Goal: Navigation & Orientation: Find specific page/section

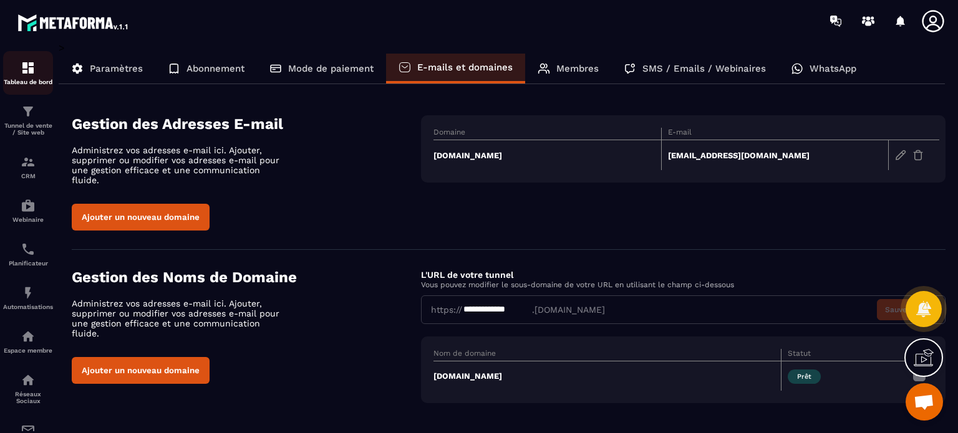
click at [32, 72] on img at bounding box center [28, 67] width 15 height 15
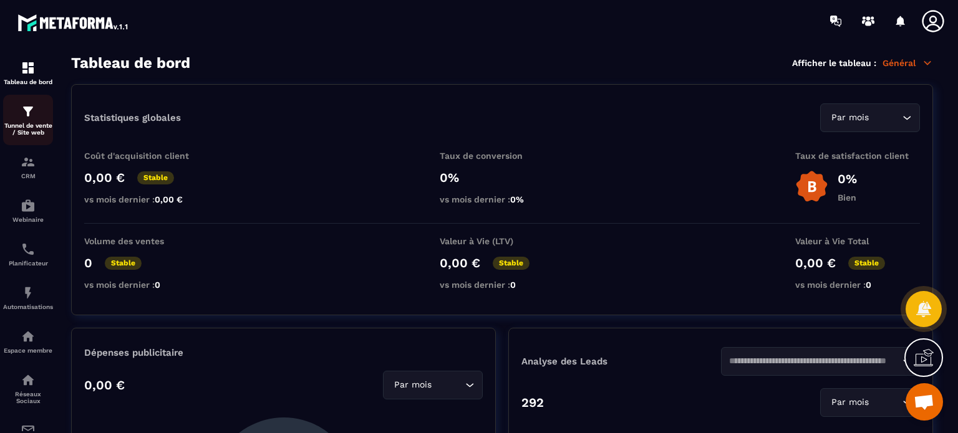
click at [15, 126] on p "Tunnel de vente / Site web" at bounding box center [28, 129] width 50 height 14
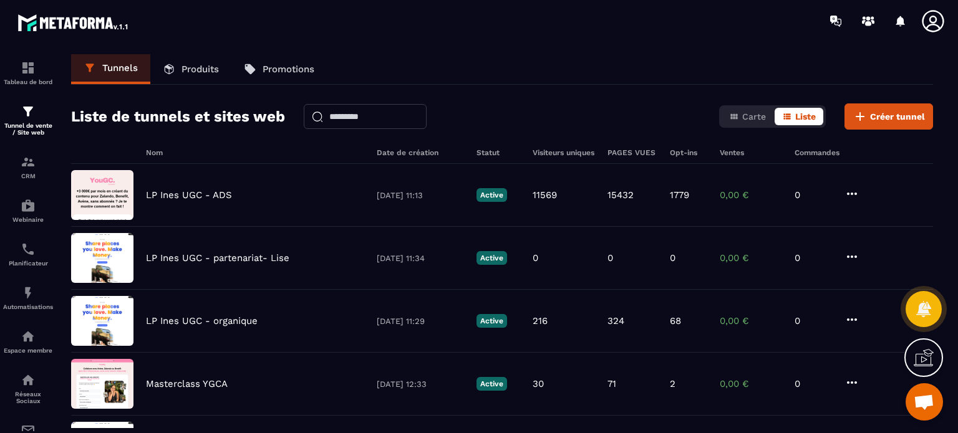
click at [939, 25] on icon at bounding box center [932, 21] width 25 height 25
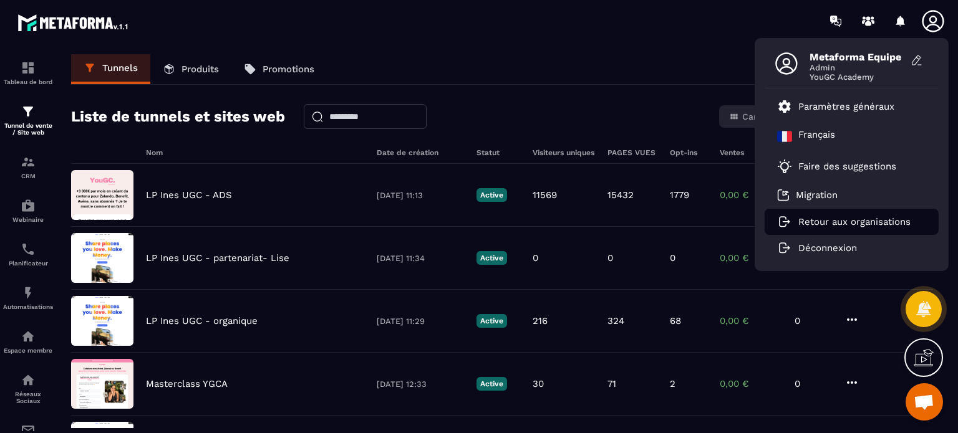
click at [820, 221] on p "Retour aux organisations" at bounding box center [854, 221] width 112 height 11
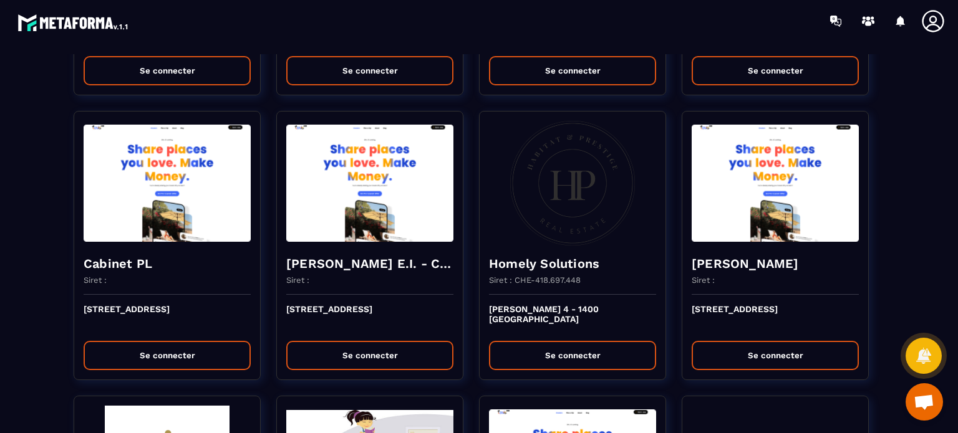
scroll to position [1097, 0]
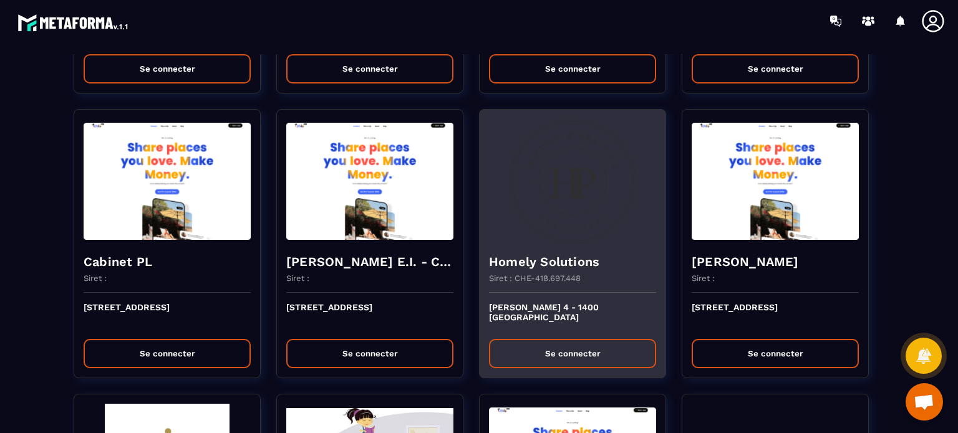
click at [601, 344] on button "Se connecter" at bounding box center [572, 353] width 167 height 29
